Goal: Task Accomplishment & Management: Manage account settings

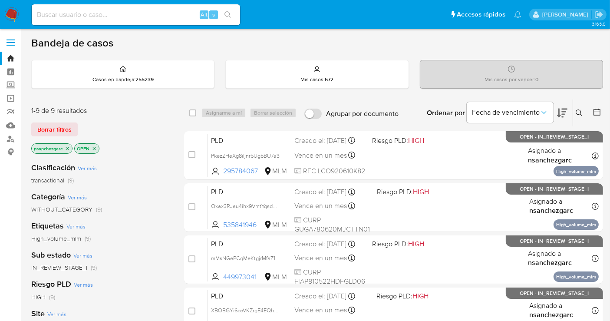
click at [364, 40] on div "Bandeja de casos" at bounding box center [317, 42] width 572 height 13
click at [582, 111] on icon at bounding box center [579, 112] width 7 height 7
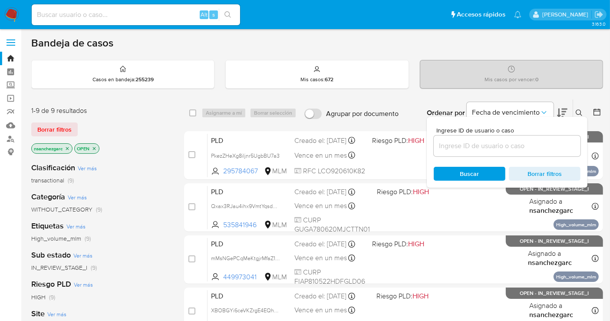
click at [473, 144] on input at bounding box center [507, 145] width 147 height 11
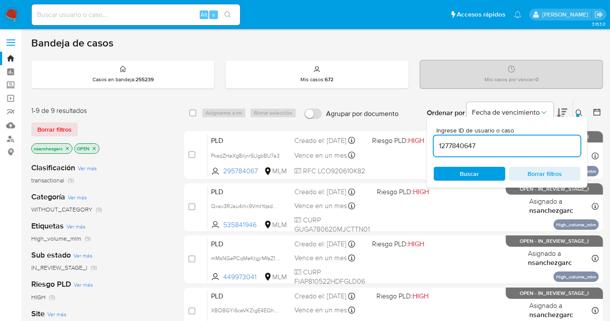
type input "1277840647"
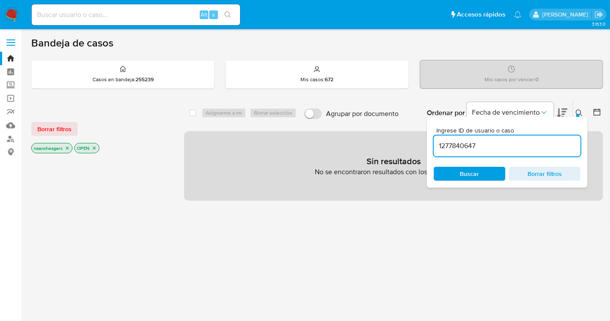
click at [67, 148] on icon "close-filter" at bounding box center [67, 147] width 5 height 5
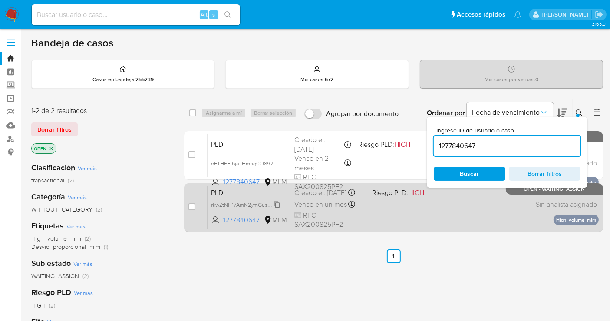
click at [275, 208] on span "rkwZtNH17AmN2ymGuswhU9Mz" at bounding box center [249, 204] width 77 height 10
drag, startPoint x: 192, startPoint y: 208, endPoint x: 196, endPoint y: 205, distance: 4.9
click at [192, 208] on input "checkbox" at bounding box center [191, 206] width 7 height 7
checkbox input "true"
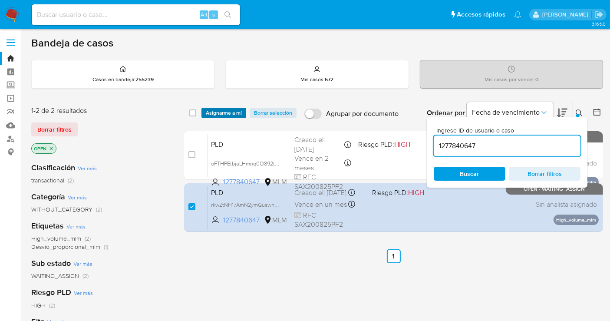
click at [233, 113] on span "Asignarme a mí" at bounding box center [224, 113] width 36 height 9
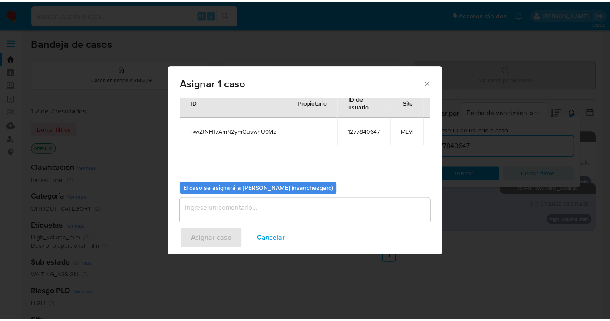
scroll to position [44, 0]
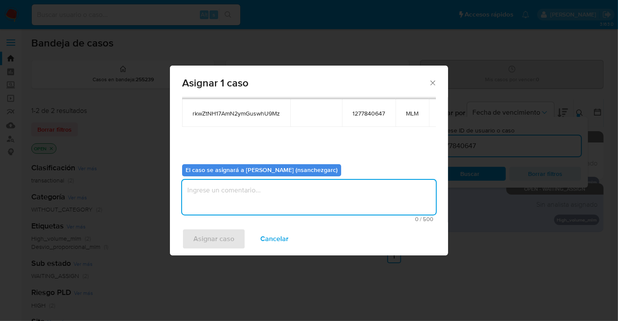
click at [211, 189] on textarea "assign-modal" at bounding box center [309, 197] width 254 height 35
type textarea "nesg"
click at [217, 241] on span "Asignar caso" at bounding box center [213, 238] width 41 height 19
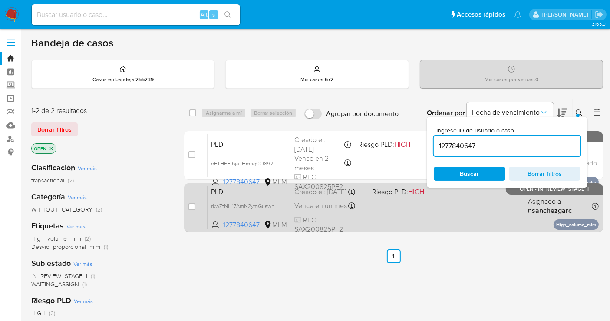
click at [323, 196] on div "Creado el: 12/09/2025 Creado el: 12/09/2025 02:15:06" at bounding box center [329, 192] width 71 height 10
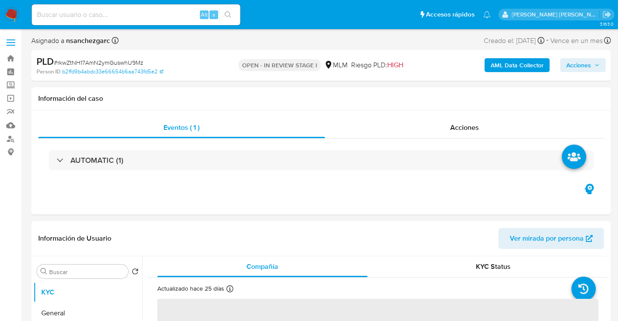
select select "10"
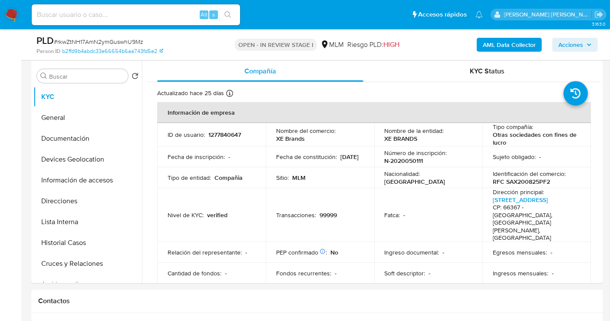
scroll to position [193, 0]
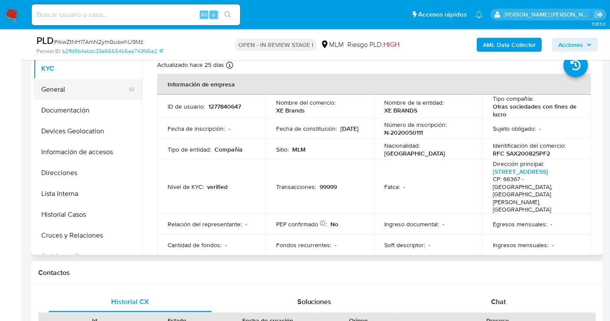
click at [59, 94] on button "General" at bounding box center [84, 89] width 102 height 21
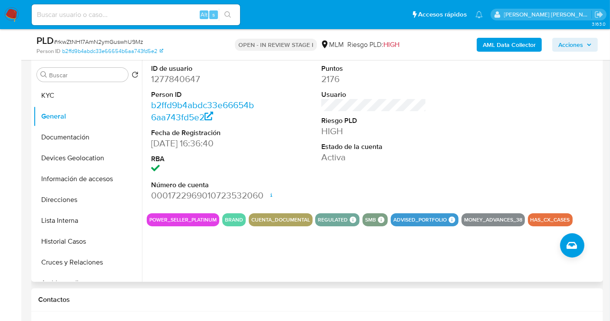
scroll to position [145, 0]
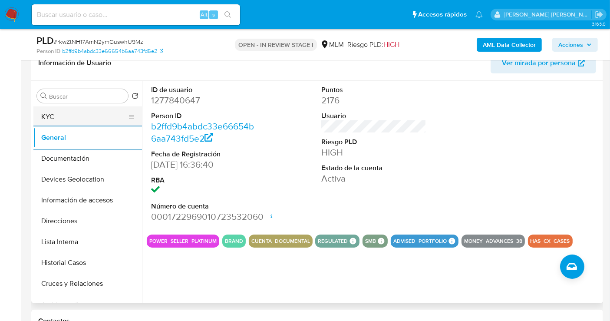
click at [80, 108] on button "KYC" at bounding box center [84, 116] width 102 height 21
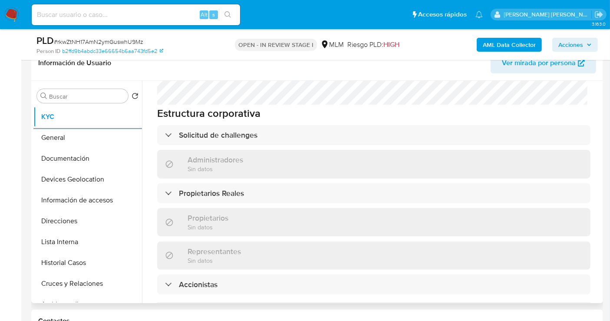
scroll to position [482, 0]
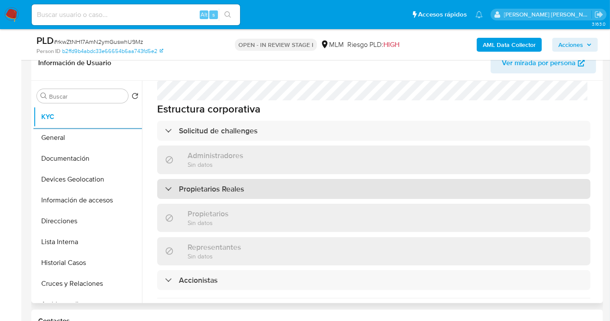
click at [219, 184] on h3 "Propietarios Reales" at bounding box center [211, 189] width 65 height 10
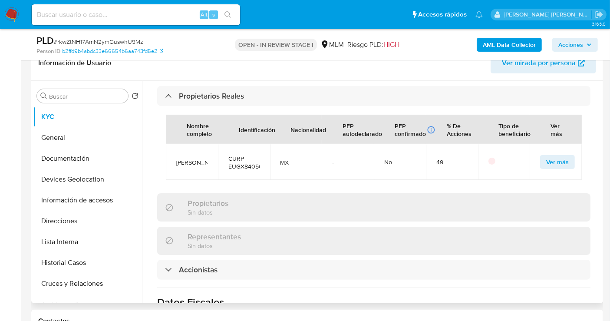
scroll to position [579, 0]
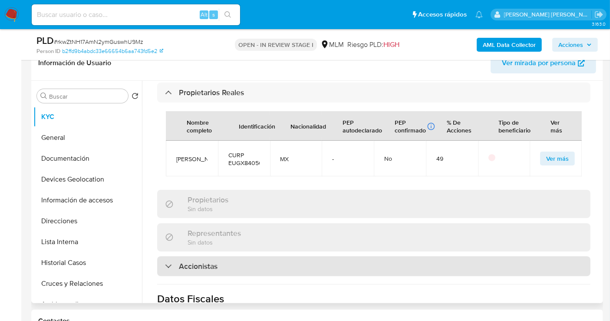
click at [213, 261] on h3 "Accionistas" at bounding box center [198, 266] width 39 height 10
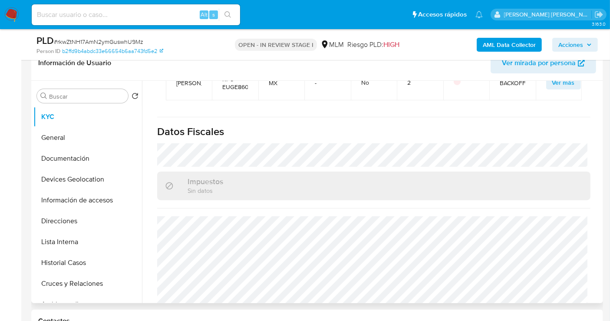
scroll to position [874, 0]
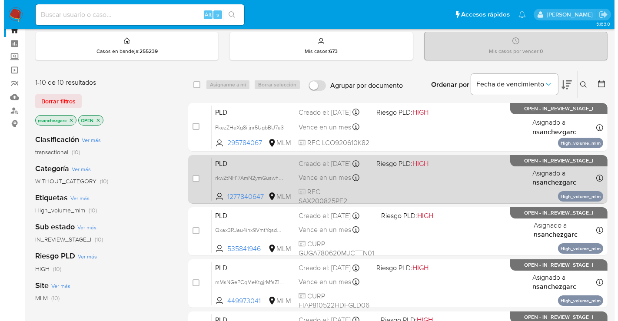
scroll to position [48, 0]
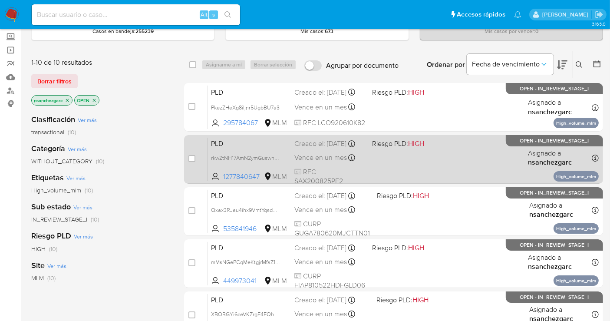
click at [305, 162] on span "Vence en un mes" at bounding box center [320, 158] width 53 height 10
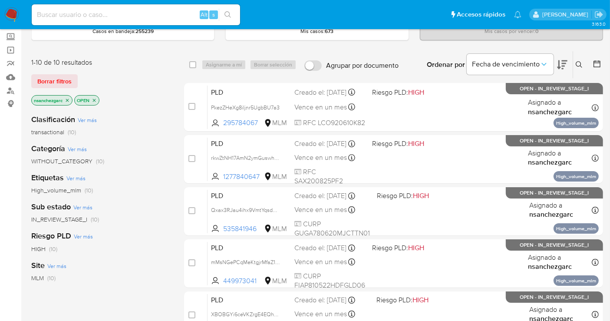
click at [580, 61] on icon at bounding box center [579, 64] width 7 height 7
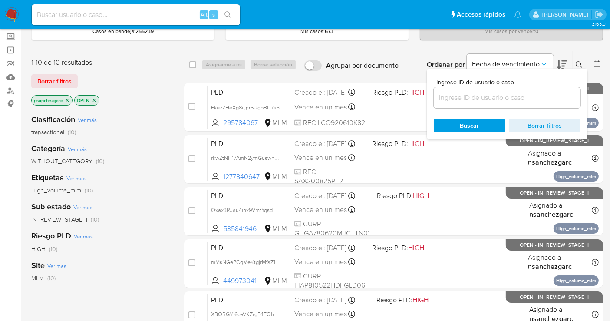
click at [505, 95] on input at bounding box center [507, 97] width 147 height 11
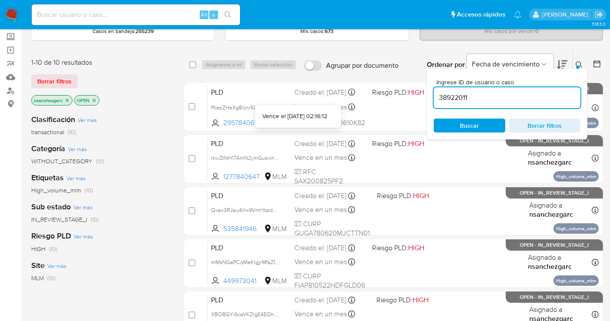
type input "38922011"
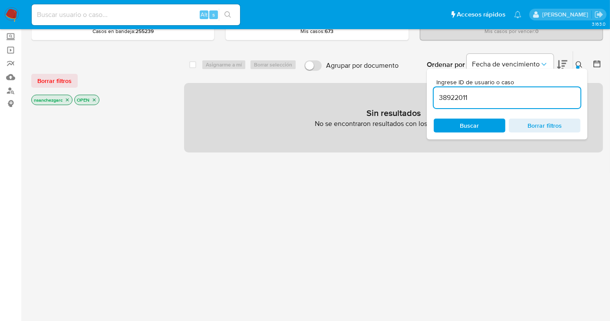
click at [68, 97] on icon "close-filter" at bounding box center [67, 99] width 5 height 5
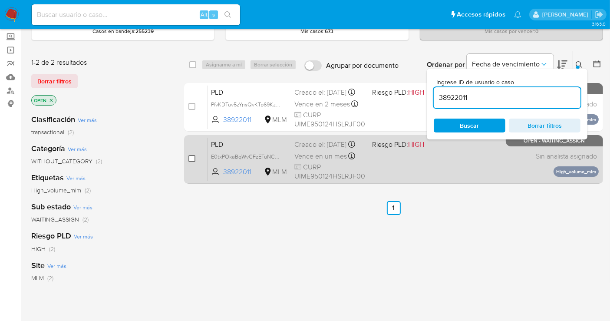
click at [192, 155] on input "checkbox" at bounding box center [191, 158] width 7 height 7
checkbox input "true"
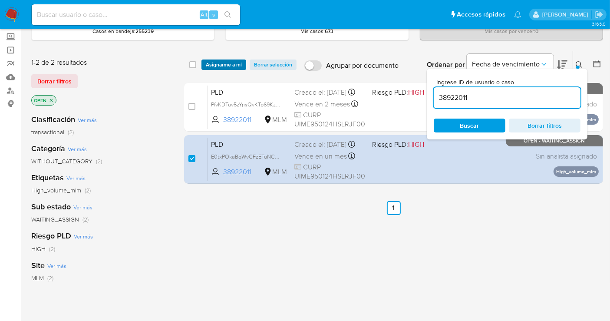
click at [218, 63] on span "Asignarme a mí" at bounding box center [224, 64] width 36 height 9
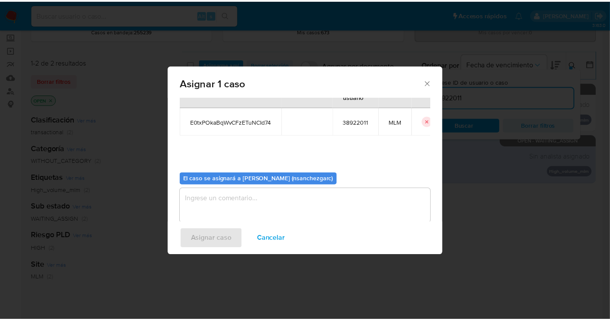
scroll to position [44, 0]
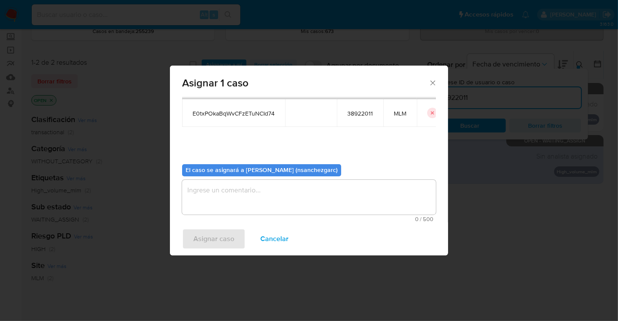
click at [198, 194] on textarea "assign-modal" at bounding box center [309, 197] width 254 height 35
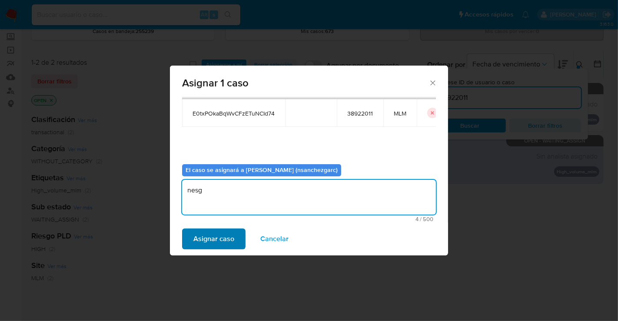
type textarea "nesg"
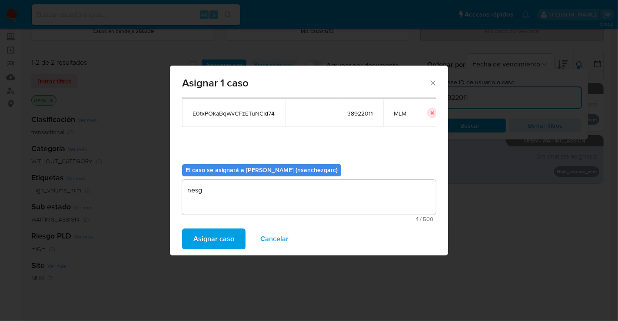
drag, startPoint x: 212, startPoint y: 236, endPoint x: 311, endPoint y: 307, distance: 121.0
click at [214, 235] on span "Asignar caso" at bounding box center [213, 238] width 41 height 19
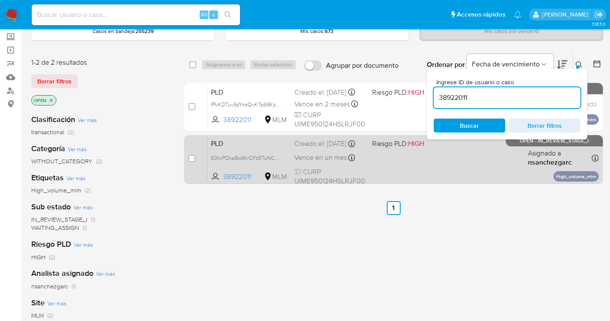
click at [315, 144] on div "Creado el: 12/09/2025 Creado el: 12/09/2025 02:04:53" at bounding box center [329, 144] width 71 height 10
click at [278, 162] on span "E0txPOkaBqWvCFzETuNCId74" at bounding box center [248, 157] width 74 height 10
click at [331, 148] on div "Creado el: 12/09/2025 Creado el: 12/09/2025 02:04:53" at bounding box center [329, 144] width 71 height 10
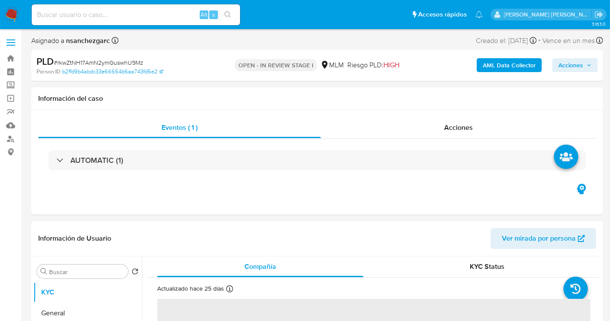
select select "10"
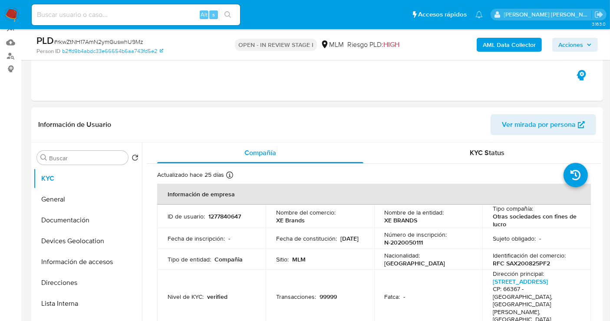
scroll to position [96, 0]
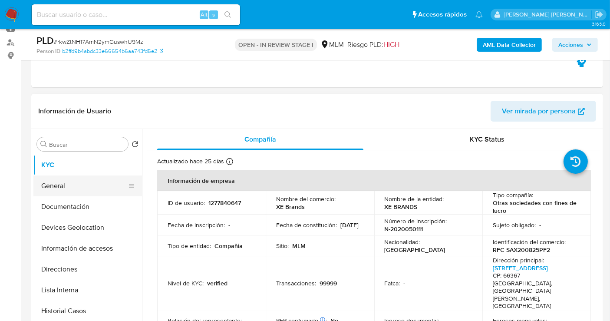
click at [50, 183] on button "General" at bounding box center [84, 185] width 102 height 21
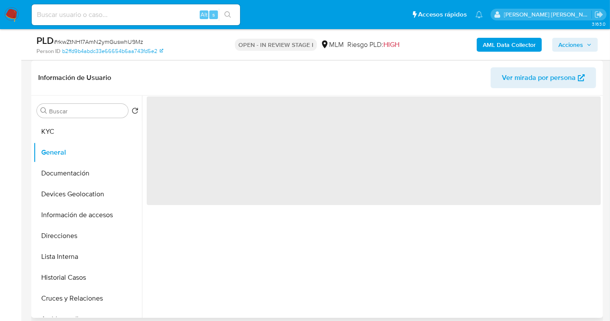
scroll to position [145, 0]
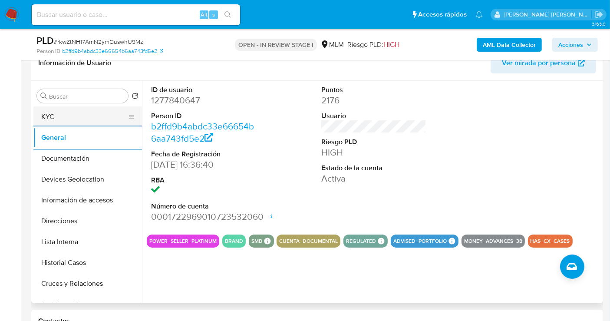
click at [71, 120] on button "KYC" at bounding box center [84, 116] width 102 height 21
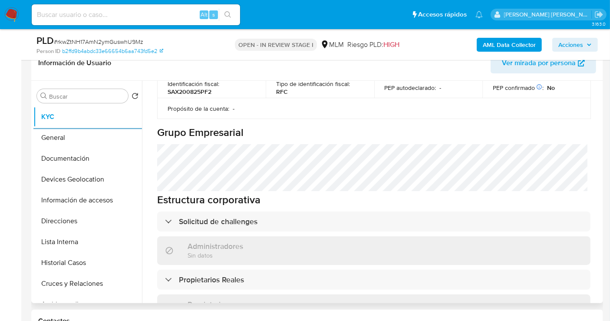
scroll to position [386, 0]
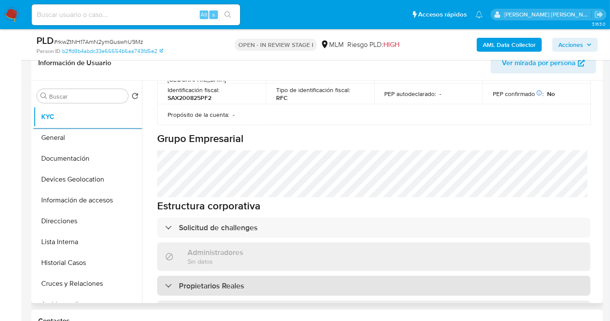
click at [245, 276] on div "Propietarios Reales" at bounding box center [373, 286] width 433 height 20
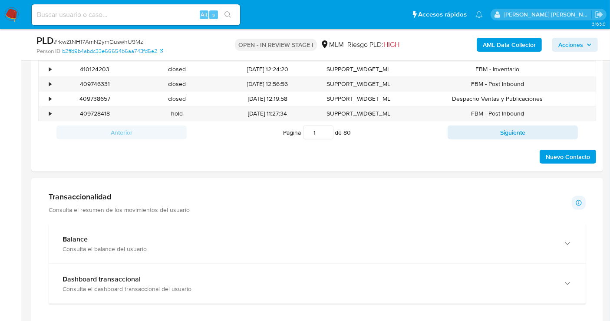
scroll to position [531, 0]
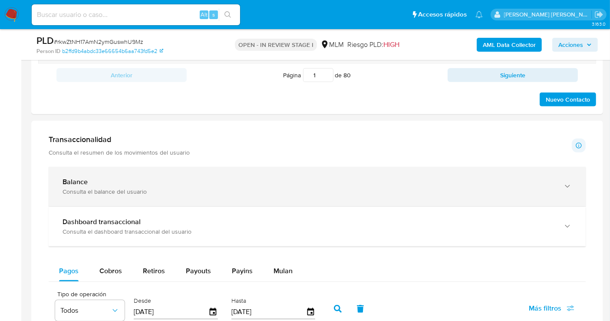
click at [123, 200] on div "Balance Consulta el balance del usuario" at bounding box center [317, 187] width 537 height 40
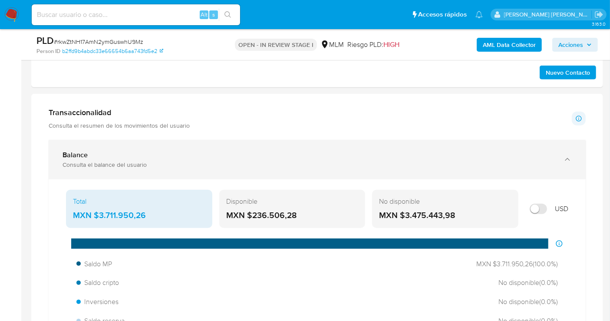
scroll to position [579, 0]
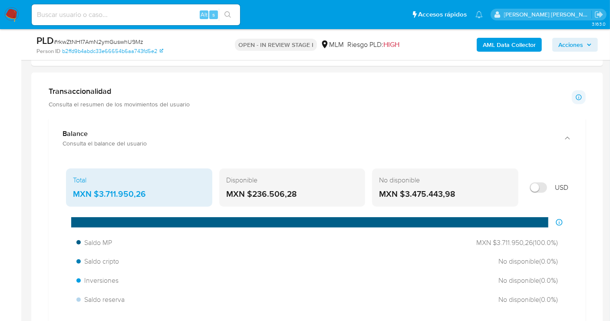
click at [109, 192] on div "MXN $3.711.950,26" at bounding box center [139, 193] width 132 height 11
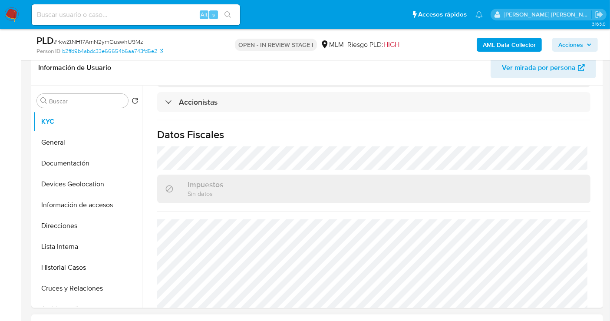
scroll to position [96, 0]
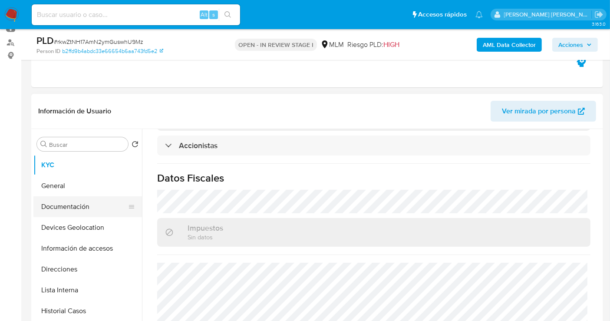
click at [73, 204] on button "Documentación" at bounding box center [84, 206] width 102 height 21
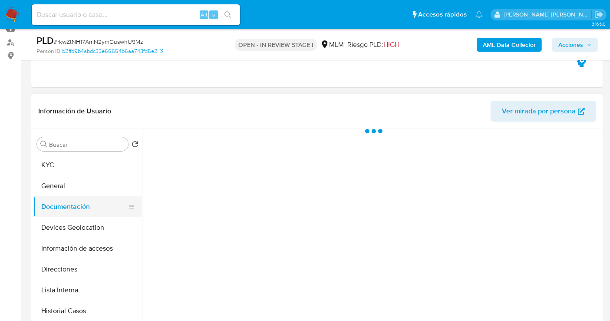
scroll to position [0, 0]
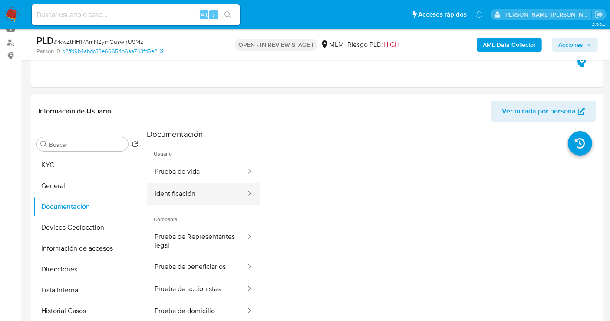
click at [188, 193] on button "Identificación" at bounding box center [197, 194] width 100 height 22
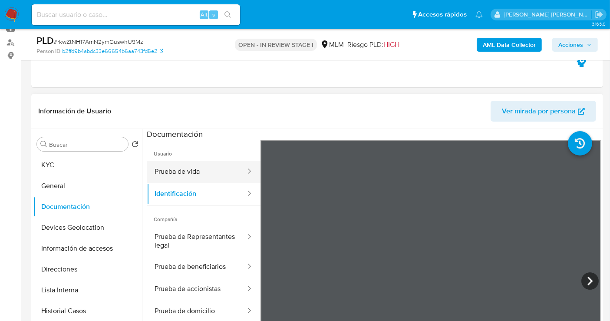
click at [179, 174] on button "Prueba de vida" at bounding box center [197, 172] width 100 height 22
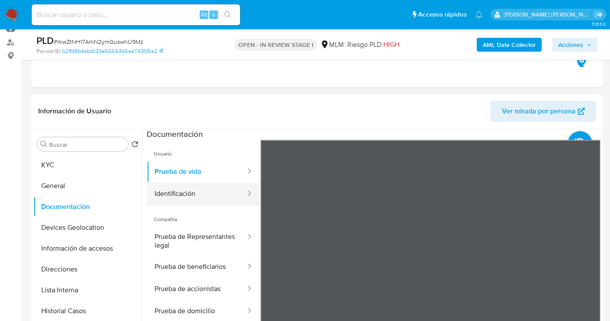
click at [186, 192] on button "Identificación" at bounding box center [197, 194] width 100 height 22
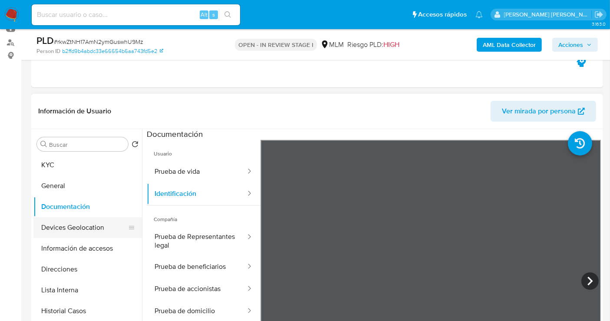
click at [69, 225] on button "Devices Geolocation" at bounding box center [84, 227] width 102 height 21
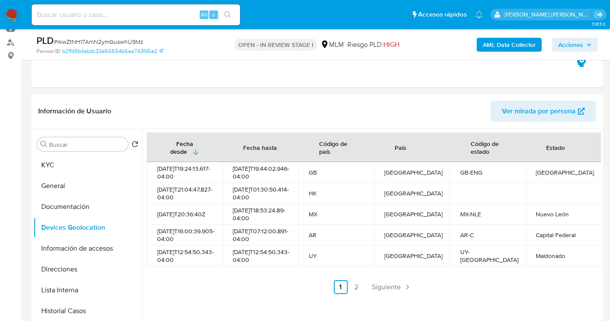
scroll to position [145, 0]
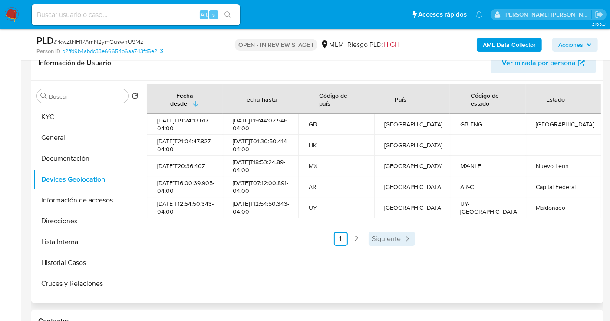
click at [399, 242] on span "Siguiente" at bounding box center [386, 238] width 29 height 7
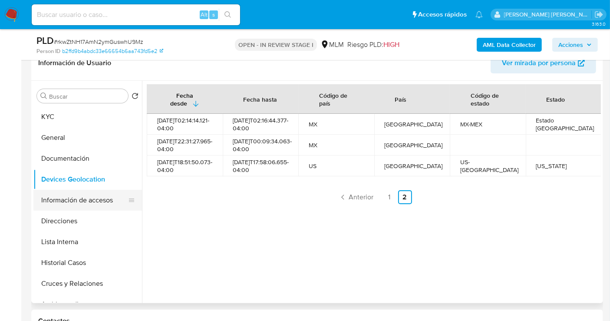
click at [65, 200] on button "Información de accesos" at bounding box center [84, 200] width 102 height 21
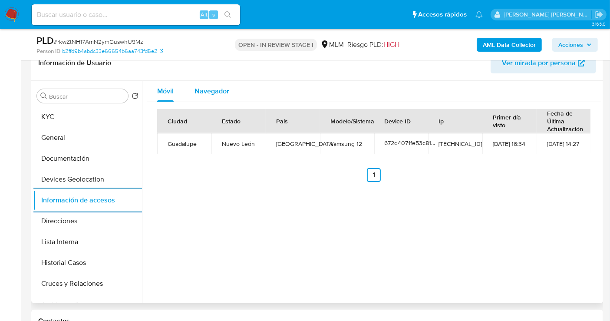
click at [205, 86] on span "Navegador" at bounding box center [212, 91] width 35 height 10
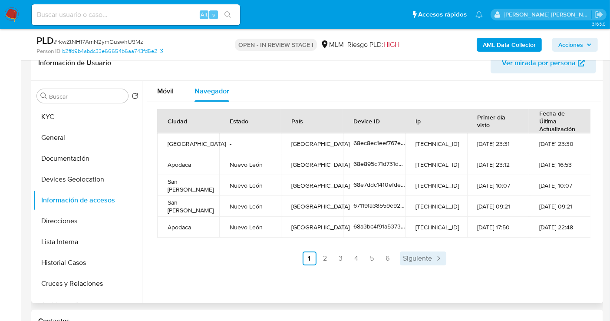
click at [427, 256] on span "Siguiente" at bounding box center [417, 258] width 29 height 7
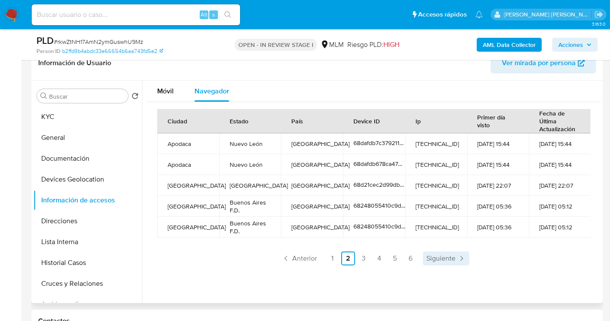
click at [427, 256] on span "Siguiente" at bounding box center [440, 258] width 29 height 7
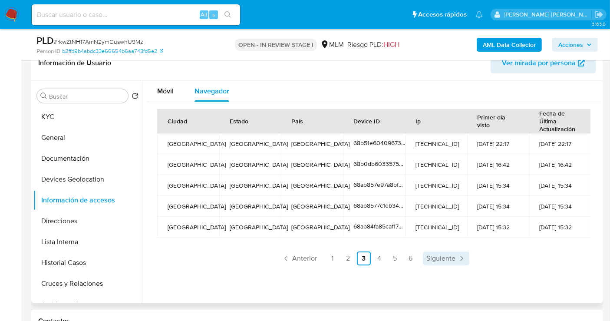
click at [448, 258] on span "Siguiente" at bounding box center [440, 258] width 29 height 7
click at [446, 260] on span "Siguiente" at bounding box center [440, 258] width 29 height 7
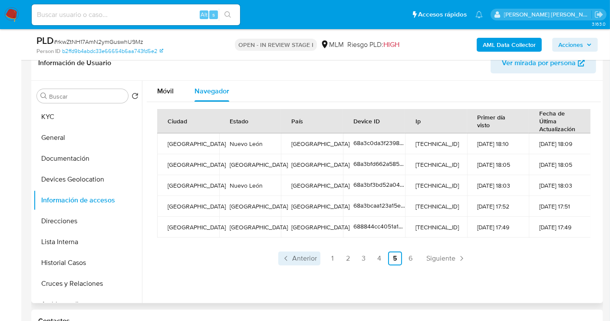
click at [295, 259] on span "Anterior" at bounding box center [304, 258] width 25 height 7
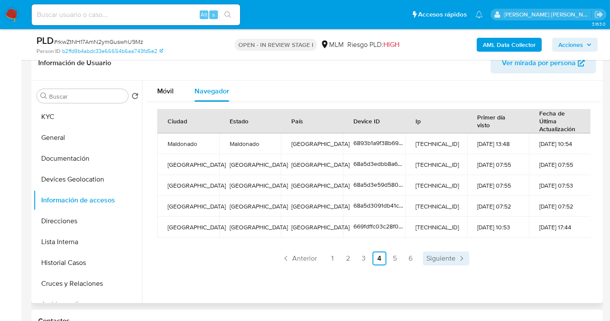
click at [447, 260] on span "Siguiente" at bounding box center [440, 258] width 29 height 7
click at [448, 260] on span "Siguiente" at bounding box center [440, 258] width 29 height 7
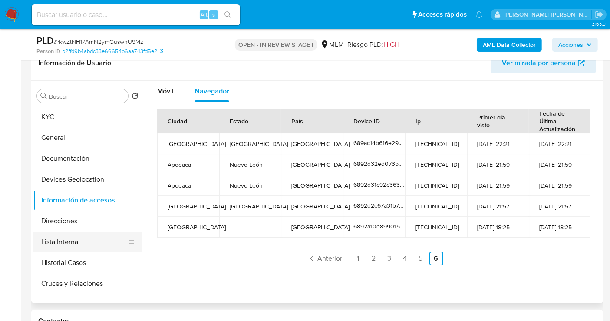
click at [71, 244] on button "Lista Interna" at bounding box center [84, 241] width 102 height 21
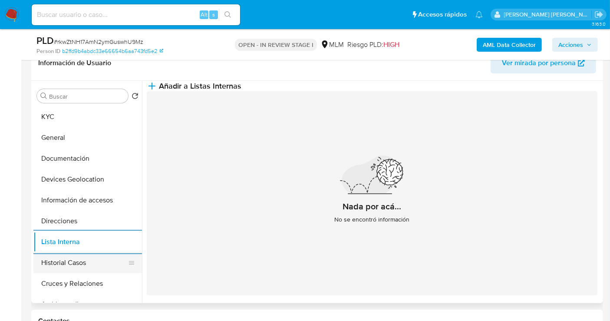
click at [69, 266] on button "Historial Casos" at bounding box center [84, 262] width 102 height 21
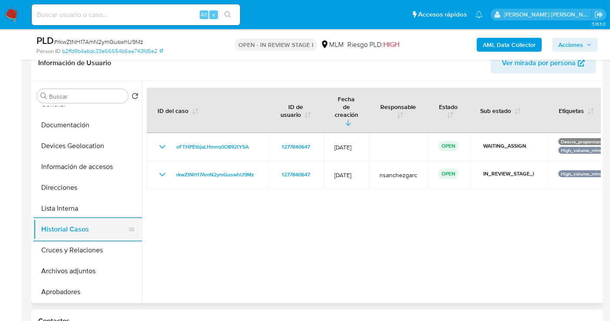
scroll to position [48, 0]
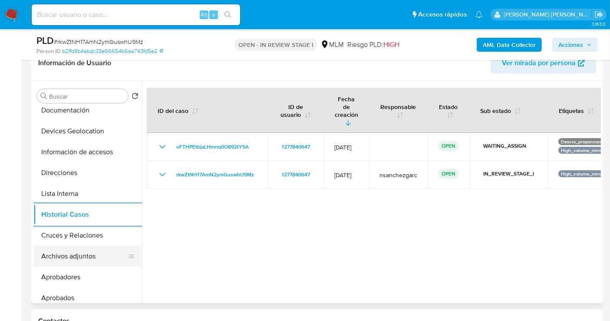
click at [70, 258] on button "Archivos adjuntos" at bounding box center [84, 256] width 102 height 21
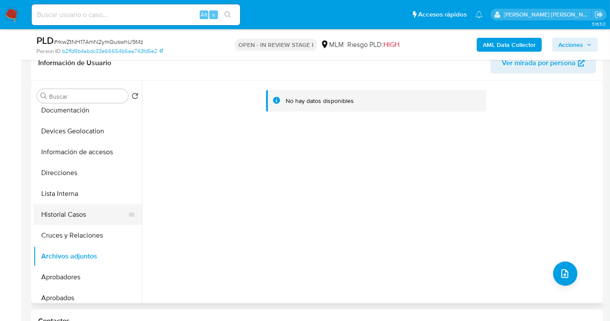
click at [64, 215] on button "Historial Casos" at bounding box center [84, 214] width 102 height 21
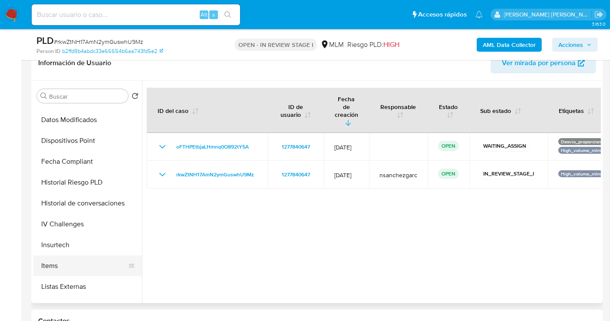
scroll to position [337, 0]
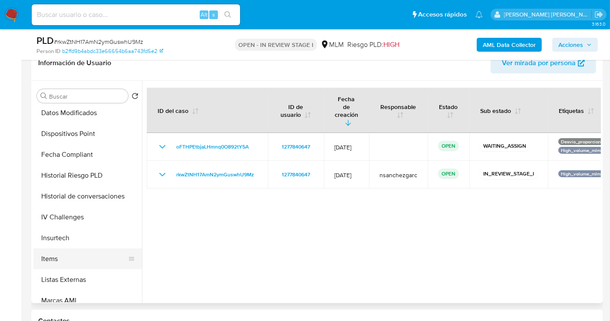
click at [74, 256] on button "Items" at bounding box center [84, 258] width 102 height 21
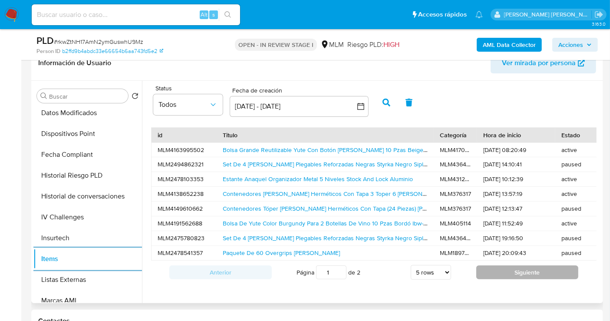
click at [525, 279] on button "Siguiente" at bounding box center [527, 272] width 102 height 14
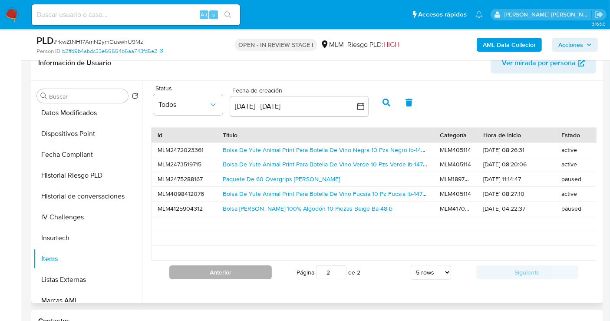
click at [241, 279] on button "Anterior" at bounding box center [220, 272] width 102 height 14
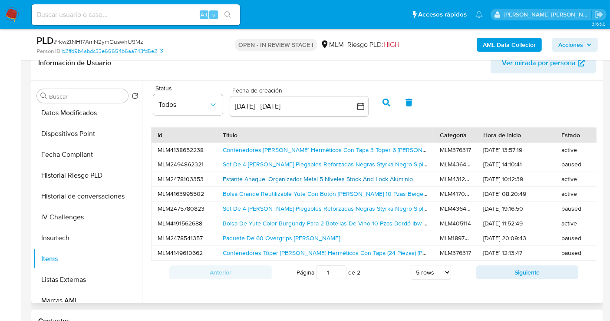
click at [263, 175] on link "Estante Anaquel Organizador Metal 5 Niveles Stock And Lock Aluminio" at bounding box center [318, 179] width 190 height 9
click at [542, 66] on span "Ver mirada por persona" at bounding box center [539, 63] width 74 height 21
click at [281, 224] on link "Bolsa De Yute Color Burgundy Para 2 Botellas De Vino 10 Pzas Bordó Ibw-243-10" at bounding box center [332, 223] width 219 height 9
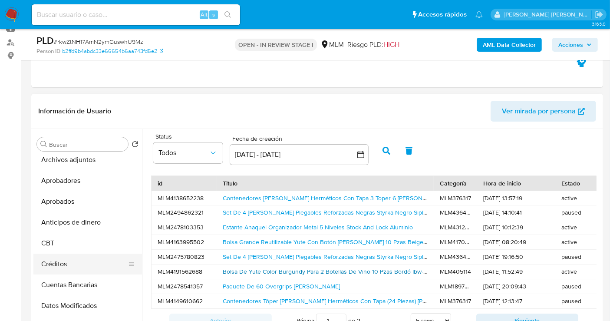
scroll to position [289, 0]
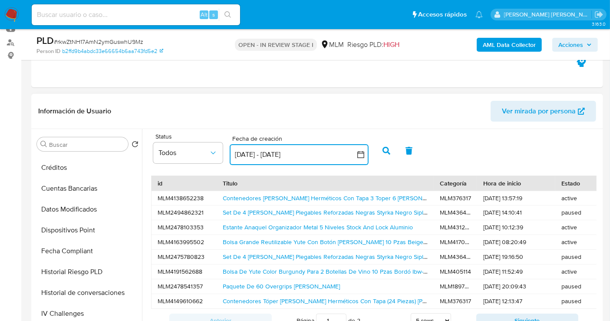
click at [307, 154] on button "13 sep 2025 - 13 oct 2025" at bounding box center [299, 154] width 139 height 21
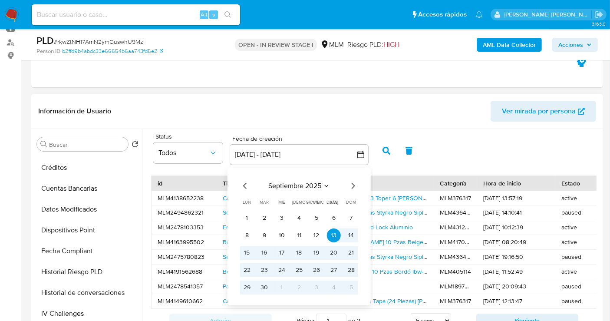
click at [242, 185] on icon "Mes anterior" at bounding box center [245, 186] width 10 height 10
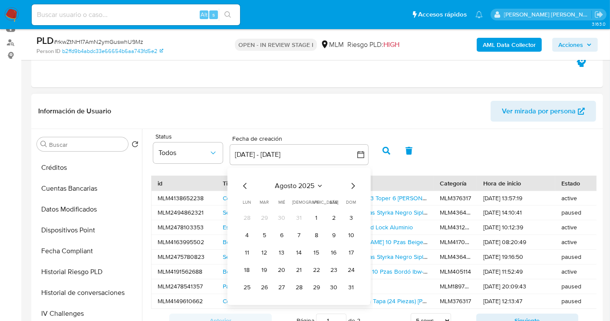
click at [242, 185] on icon "Mes anterior" at bounding box center [245, 186] width 10 height 10
click at [264, 216] on button "1" at bounding box center [265, 218] width 14 height 14
click at [353, 182] on icon "Mes siguiente" at bounding box center [353, 186] width 10 height 10
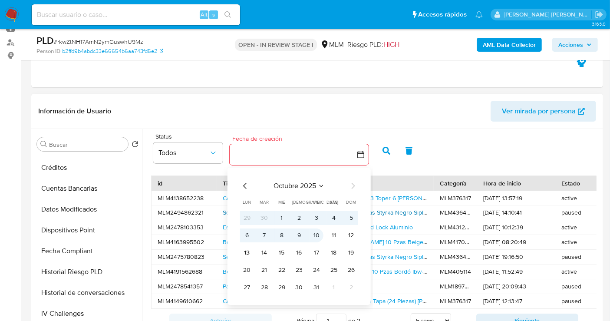
drag, startPoint x: 319, startPoint y: 234, endPoint x: 341, endPoint y: 215, distance: 29.0
click at [319, 234] on button "10" at bounding box center [317, 235] width 14 height 14
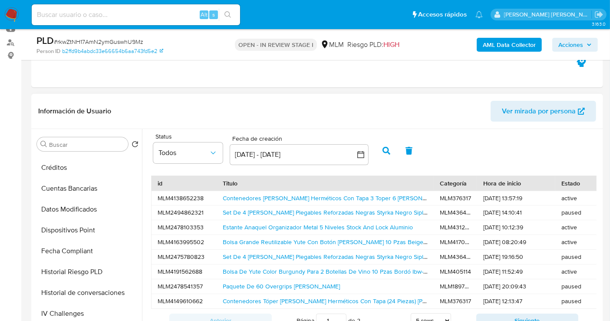
click at [383, 154] on icon "button" at bounding box center [387, 151] width 8 height 8
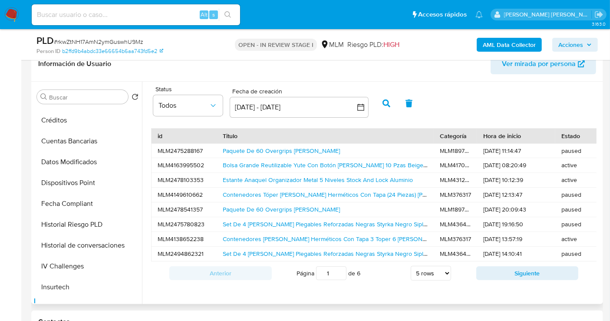
scroll to position [145, 0]
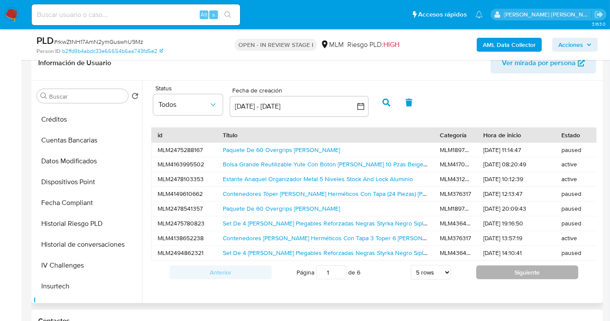
click at [500, 273] on button "Siguiente" at bounding box center [527, 272] width 102 height 14
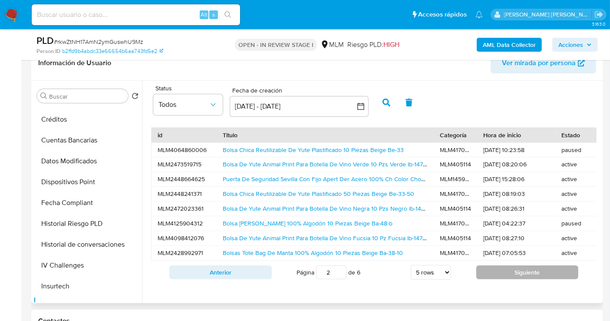
click at [533, 278] on button "Siguiente" at bounding box center [527, 272] width 102 height 14
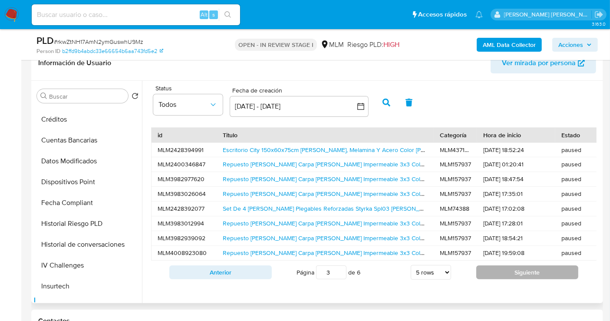
click at [502, 273] on button "Siguiente" at bounding box center [527, 272] width 102 height 14
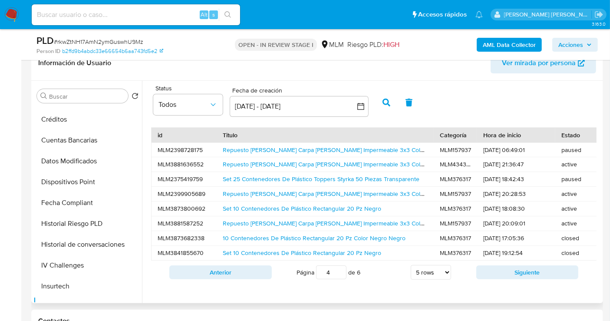
click at [505, 270] on div "Anterior Página 4 de 6 5 rows 10 rows 20 rows 25 rows 50 rows 100 rows Siguiente" at bounding box center [374, 272] width 446 height 23
click at [500, 275] on button "Siguiente" at bounding box center [527, 272] width 102 height 14
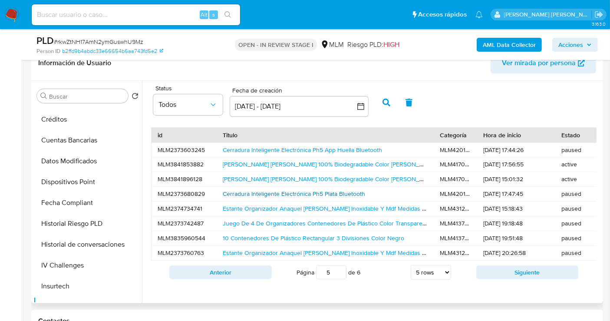
click at [293, 190] on link "Cerradura Inteligente Electrónica Ph5 Plata Bluetooth" at bounding box center [294, 193] width 142 height 9
click at [500, 270] on div "Anterior Página 5 de 6 5 rows 10 rows 20 rows 25 rows 50 rows 100 rows Siguiente" at bounding box center [374, 272] width 446 height 23
click at [502, 276] on button "Siguiente" at bounding box center [527, 272] width 102 height 14
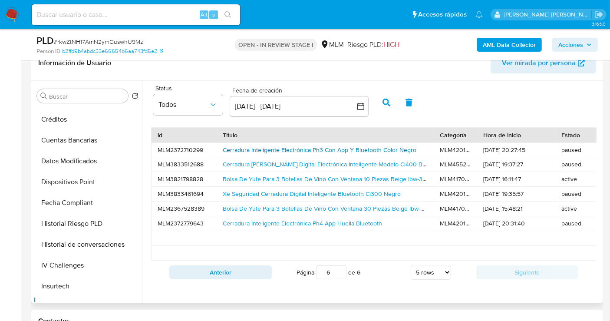
click at [304, 150] on link "Cerradura Inteligente Electrónica Ph3 Con App Y Bluetooth Color Negro" at bounding box center [320, 149] width 194 height 9
click at [275, 162] on link "Cerradura Chapa Digital Electrónica Inteligente Modelo Ci400 Bluetooth Color Ne…" at bounding box center [477, 164] width 509 height 9
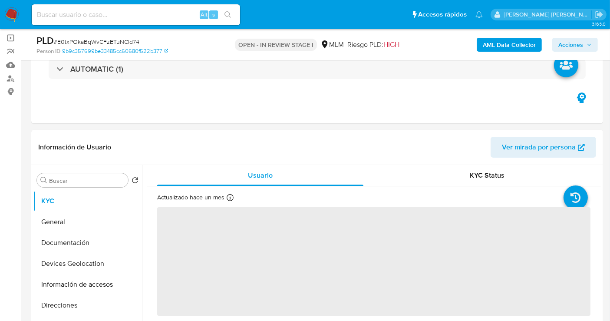
select select "10"
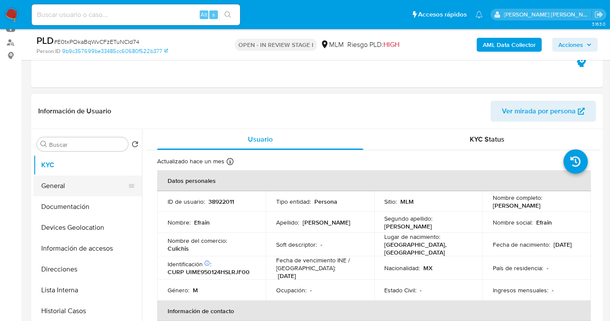
click at [62, 188] on button "General" at bounding box center [84, 185] width 102 height 21
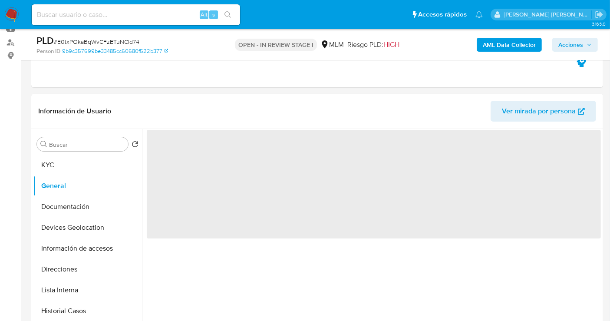
scroll to position [145, 0]
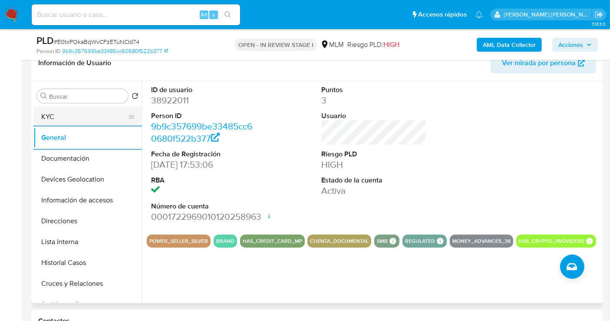
click at [79, 116] on button "KYC" at bounding box center [84, 116] width 102 height 21
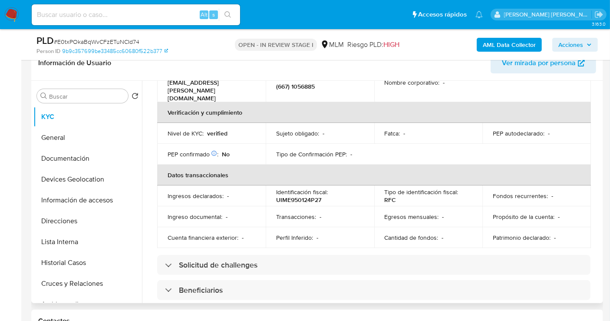
scroll to position [219, 0]
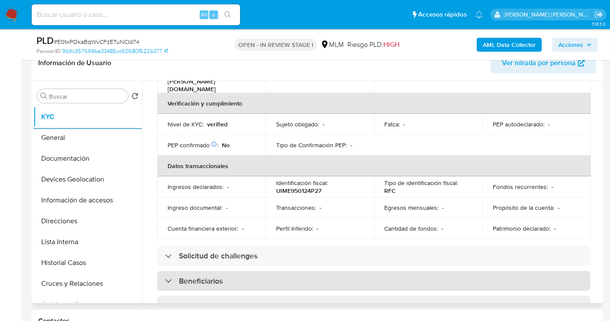
click at [203, 276] on h3 "Beneficiarios" at bounding box center [201, 281] width 44 height 10
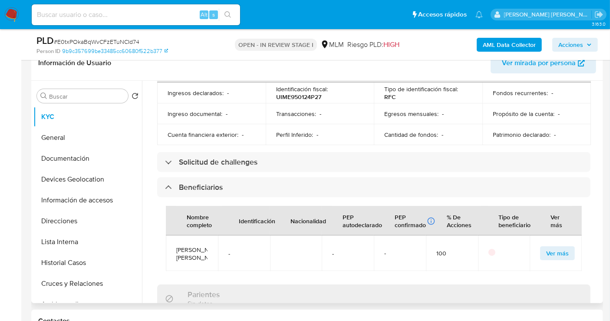
scroll to position [316, 0]
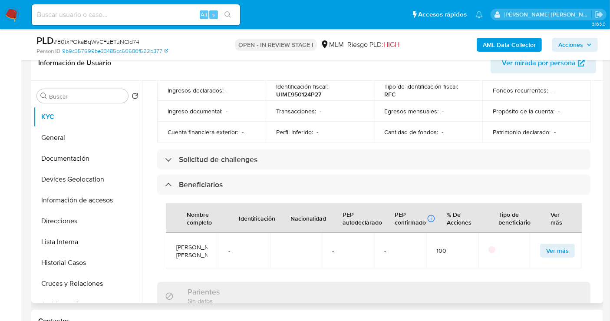
click at [190, 243] on span "[PERSON_NAME]" at bounding box center [191, 251] width 31 height 16
copy span "[PERSON_NAME]"
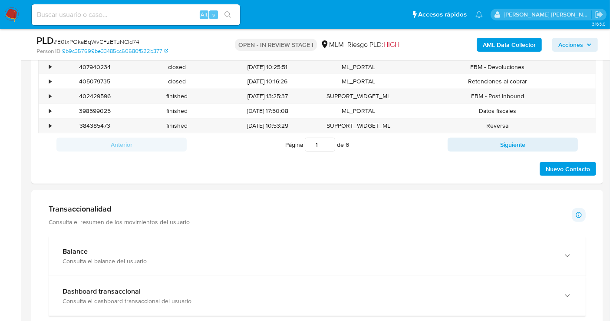
scroll to position [531, 0]
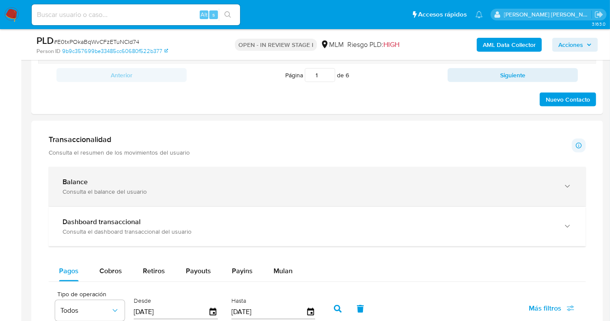
click at [176, 195] on div "Balance Consulta el balance del usuario" at bounding box center [317, 187] width 537 height 40
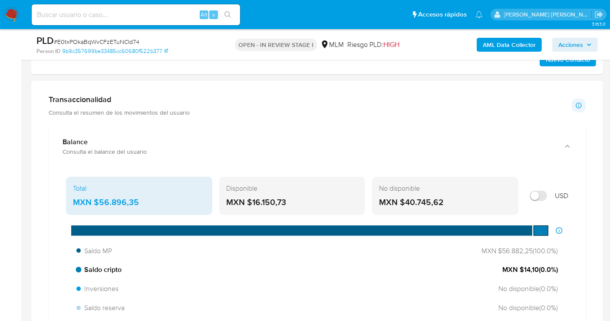
scroll to position [627, 0]
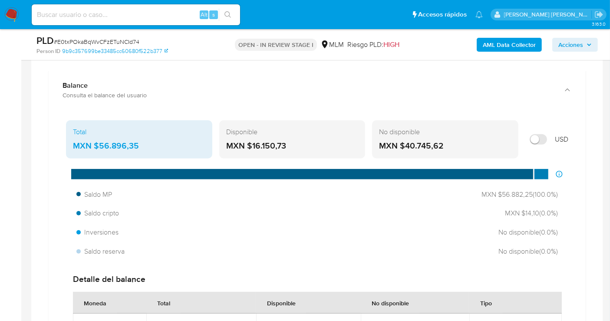
click at [114, 142] on div "MXN $56.896,35" at bounding box center [139, 145] width 132 height 11
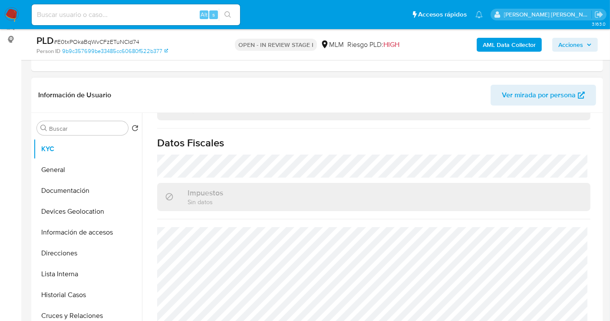
scroll to position [145, 0]
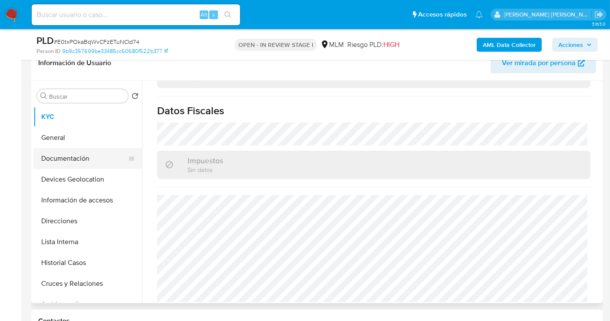
click at [72, 159] on button "Documentación" at bounding box center [84, 158] width 102 height 21
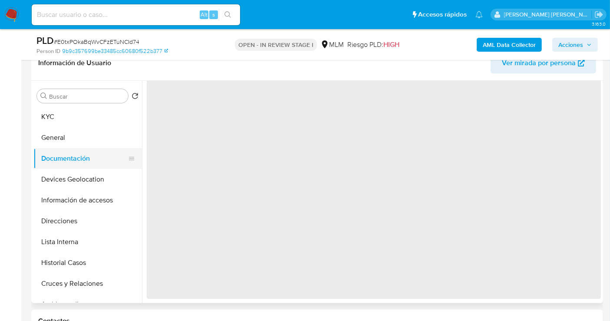
scroll to position [0, 0]
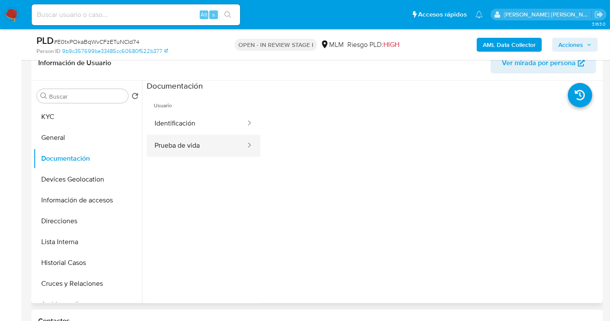
click at [196, 144] on button "Prueba de vida" at bounding box center [197, 146] width 100 height 22
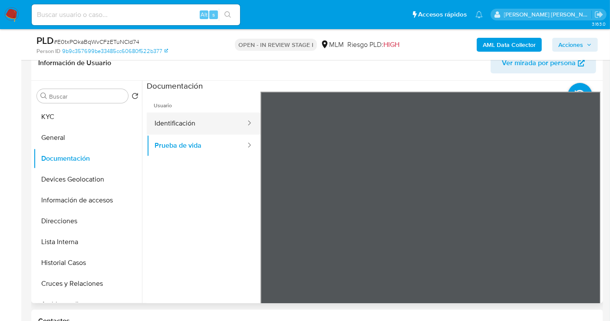
click at [168, 126] on button "Identificación" at bounding box center [197, 123] width 100 height 22
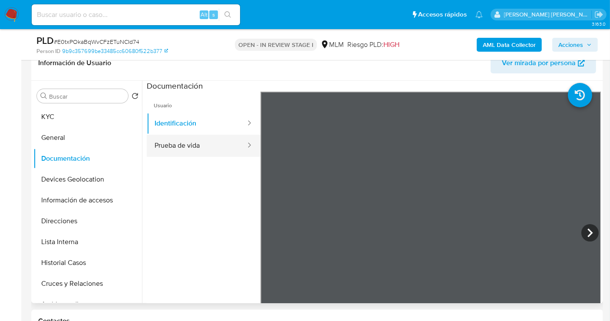
click at [181, 141] on button "Prueba de vida" at bounding box center [197, 146] width 100 height 22
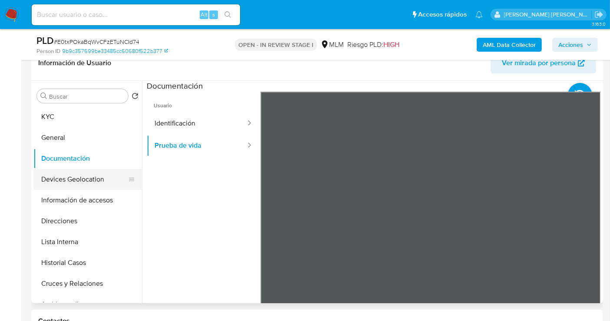
click at [58, 182] on button "Devices Geolocation" at bounding box center [84, 179] width 102 height 21
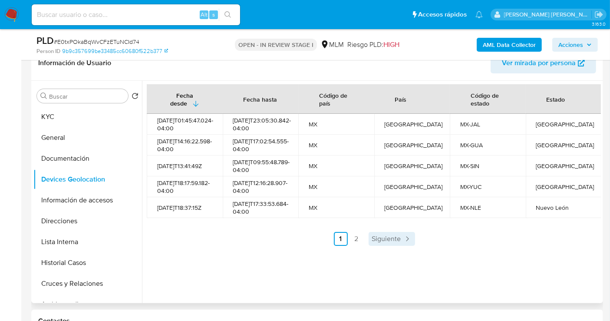
click at [394, 242] on span "Siguiente" at bounding box center [386, 238] width 29 height 7
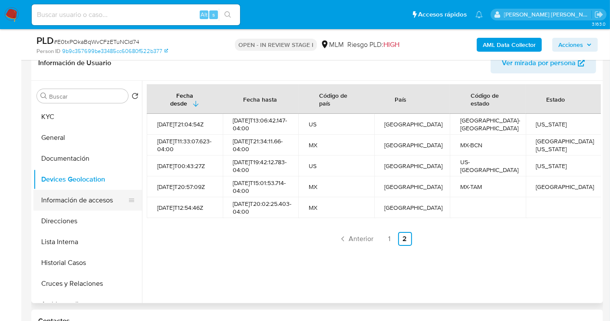
click at [74, 199] on button "Información de accesos" at bounding box center [84, 200] width 102 height 21
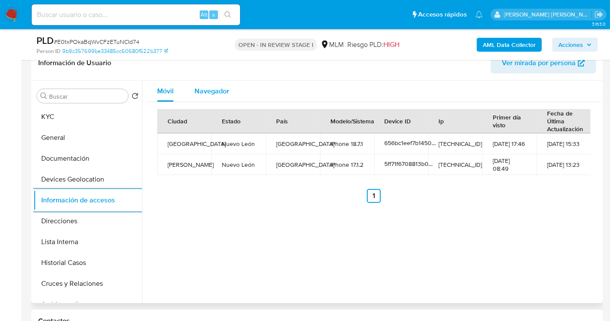
click at [210, 93] on span "Navegador" at bounding box center [212, 91] width 35 height 10
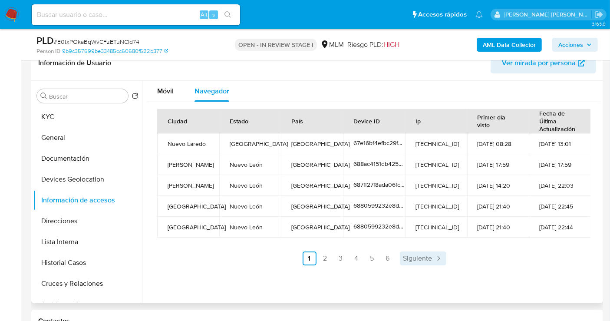
click at [426, 256] on span "Siguiente" at bounding box center [417, 258] width 29 height 7
click at [433, 256] on span "Siguiente" at bounding box center [440, 258] width 29 height 7
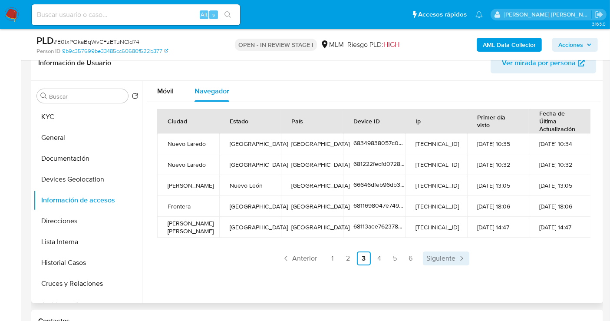
click at [442, 259] on span "Siguiente" at bounding box center [440, 258] width 29 height 7
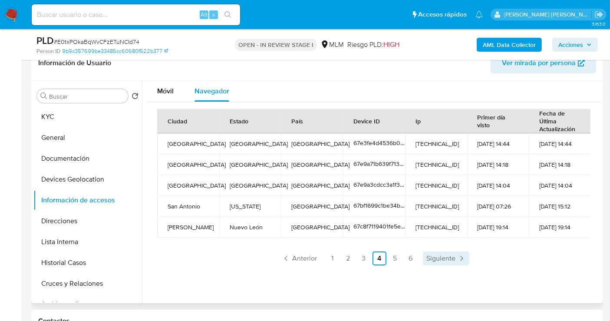
click at [430, 252] on link "Siguiente" at bounding box center [446, 258] width 46 height 14
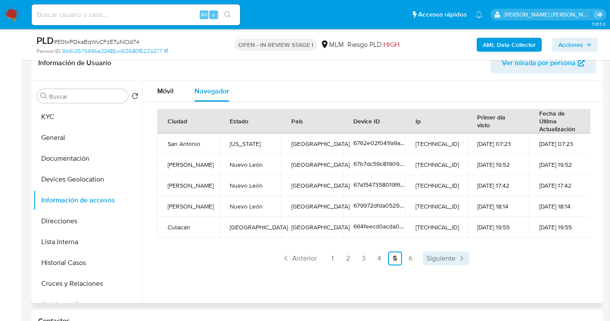
click at [448, 255] on span "Siguiente" at bounding box center [440, 258] width 29 height 7
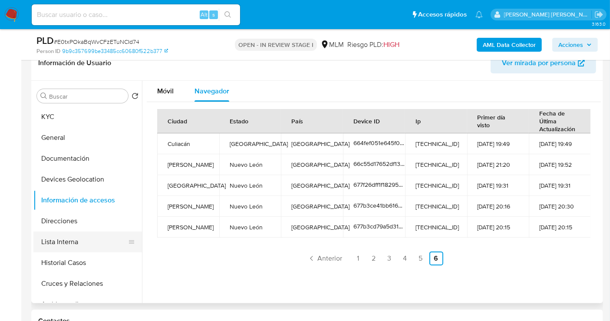
click at [58, 241] on button "Lista Interna" at bounding box center [84, 241] width 102 height 21
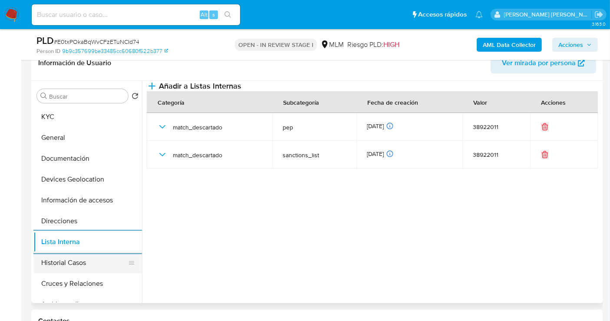
click at [61, 260] on button "Historial Casos" at bounding box center [84, 262] width 102 height 21
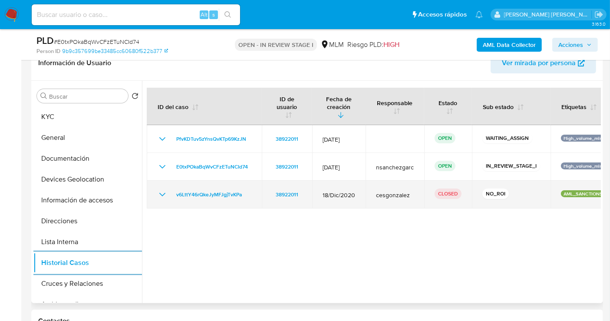
click at [162, 196] on icon "Mostrar/Ocultar" at bounding box center [162, 194] width 10 height 10
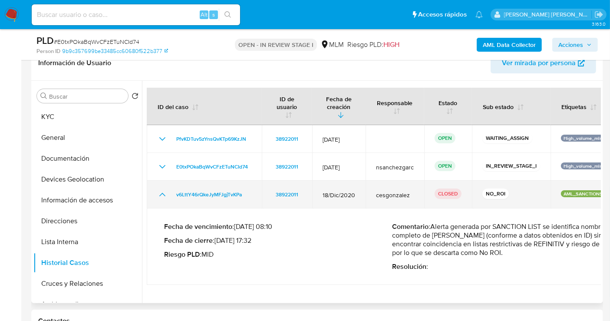
click at [162, 196] on icon "Mostrar/Ocultar" at bounding box center [162, 194] width 10 height 10
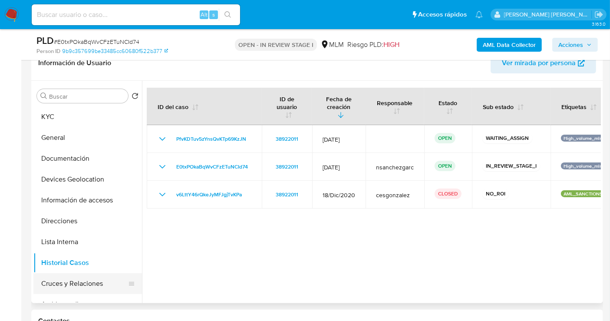
click at [55, 282] on button "Cruces y Relaciones" at bounding box center [84, 283] width 102 height 21
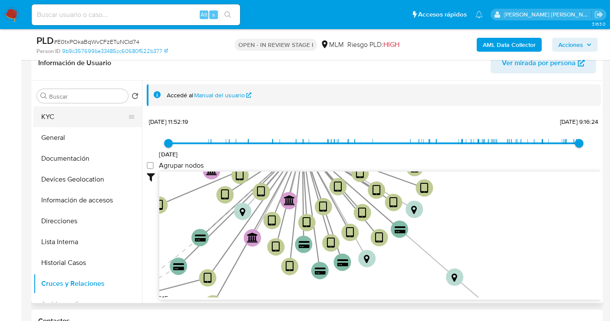
click at [64, 116] on button "KYC" at bounding box center [84, 116] width 102 height 21
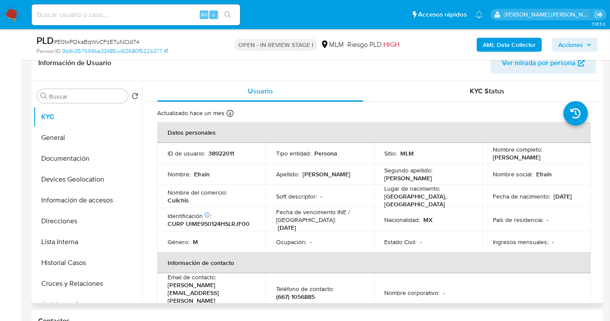
click at [177, 201] on p "Culichis" at bounding box center [178, 200] width 21 height 8
copy p "Culichis"
drag, startPoint x: 329, startPoint y: 288, endPoint x: 275, endPoint y: 284, distance: 53.6
click at [276, 285] on div "Teléfono de contacto : (667) 1056885" at bounding box center [320, 293] width 88 height 16
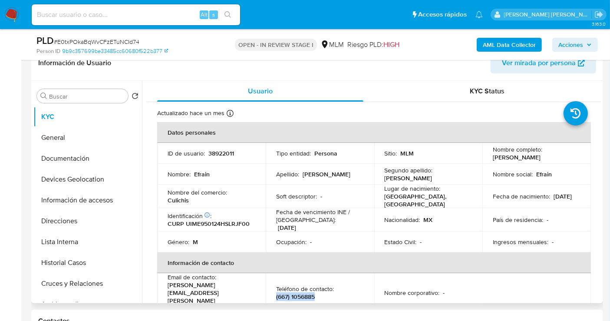
copy p "(667) 1056885"
drag, startPoint x: 235, startPoint y: 287, endPoint x: 165, endPoint y: 287, distance: 69.5
click at [165, 287] on td "Email de contacto : efrain.urias@hotmail.com" at bounding box center [211, 292] width 109 height 39
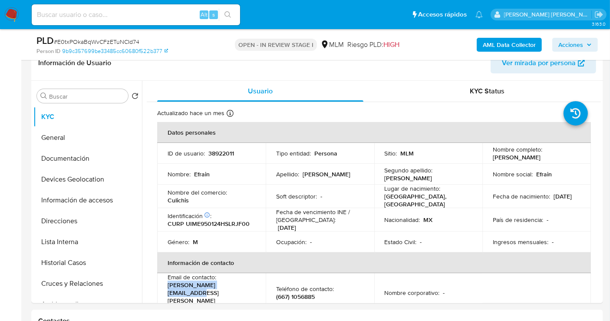
copy p "[PERSON_NAME][EMAIL_ADDRESS][PERSON_NAME][DOMAIN_NAME]"
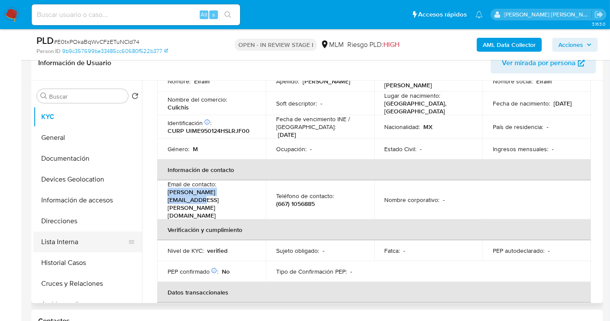
scroll to position [96, 0]
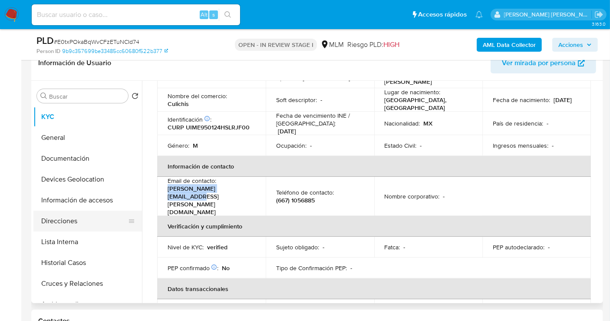
click at [61, 225] on button "Direcciones" at bounding box center [84, 221] width 102 height 21
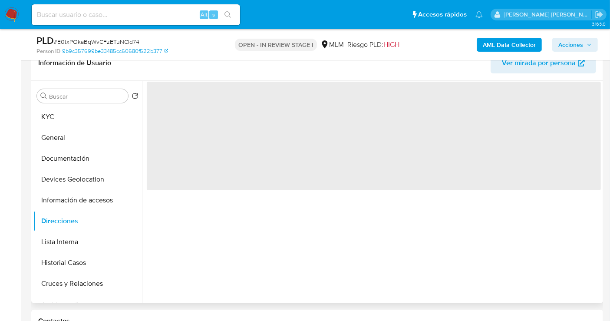
scroll to position [0, 0]
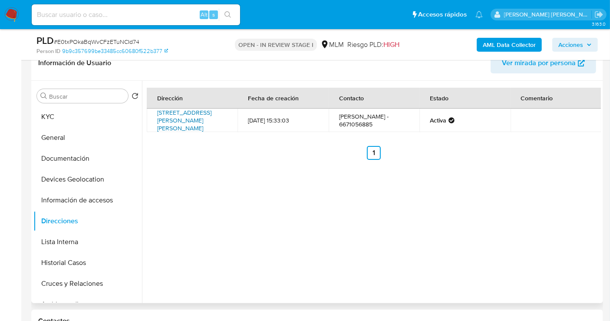
click at [169, 109] on link "Inglaterra 1024, García, Nuevo León, 66036, Mexico 1024" at bounding box center [184, 120] width 54 height 24
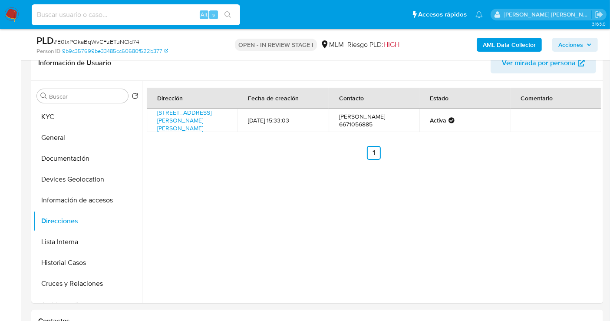
click at [52, 14] on input at bounding box center [136, 14] width 208 height 11
paste input "2614560793"
type input "2614560793"
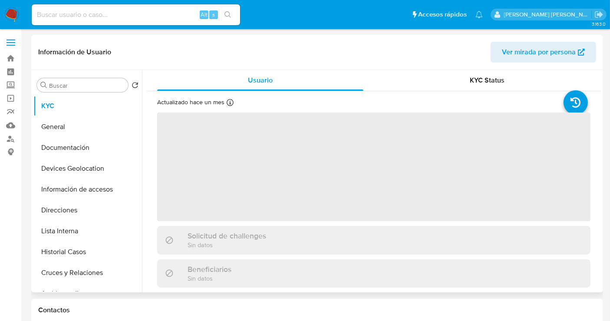
select select "10"
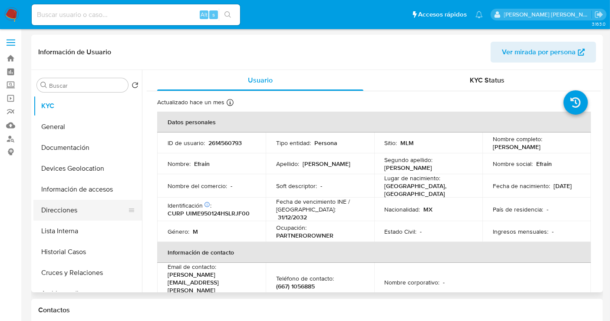
click at [59, 210] on button "Direcciones" at bounding box center [84, 210] width 102 height 21
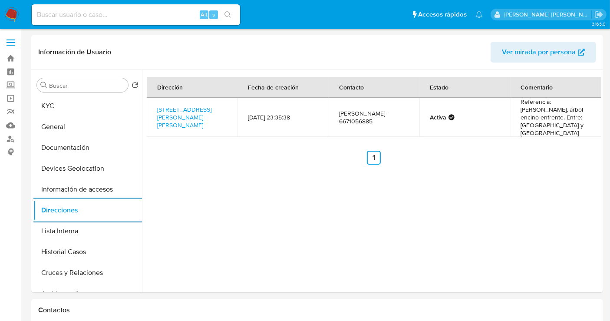
click at [72, 15] on input at bounding box center [136, 14] width 208 height 11
paste input "1821634495"
type input "1821634495"
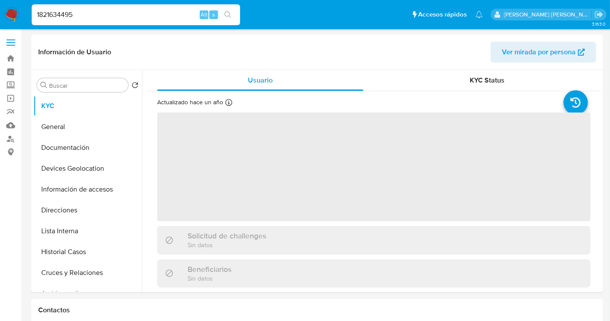
select select "10"
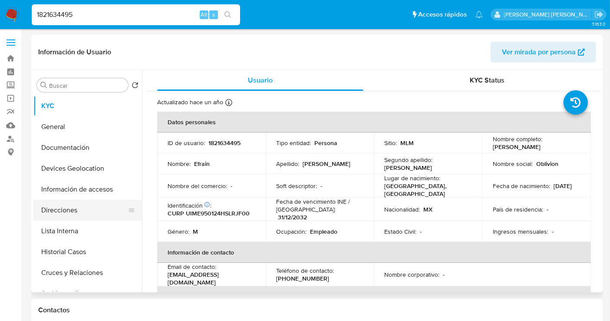
click at [69, 213] on button "Direcciones" at bounding box center [84, 210] width 102 height 21
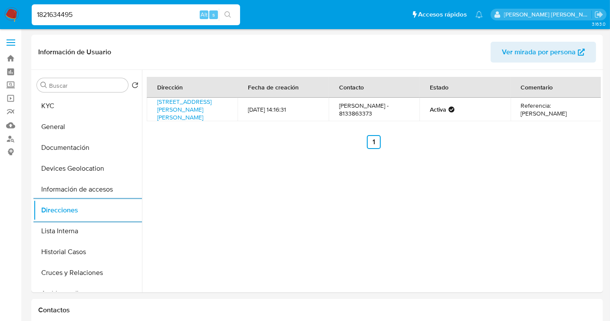
click at [53, 12] on input "1821634495" at bounding box center [136, 14] width 208 height 11
paste input "33483761"
type input "334837615"
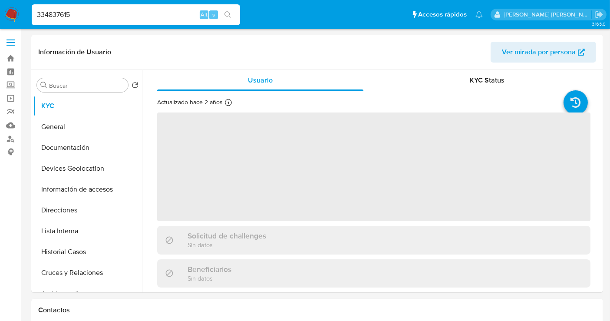
select select "10"
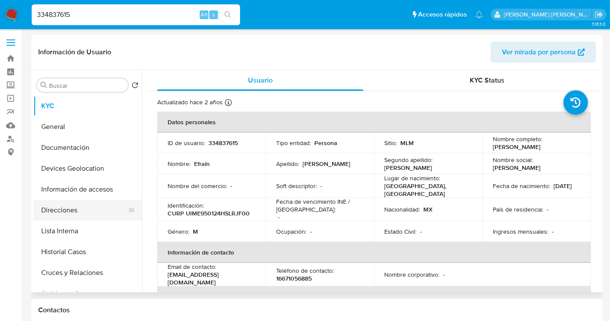
click at [64, 206] on button "Direcciones" at bounding box center [84, 210] width 102 height 21
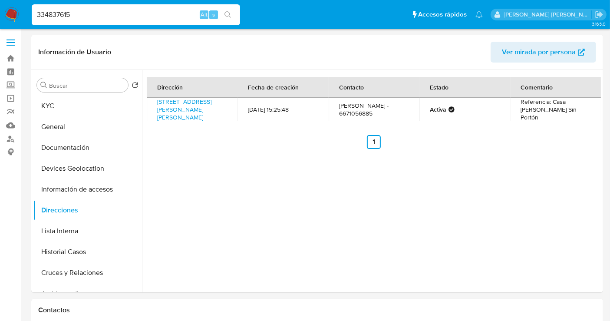
click at [52, 7] on div "334837615 Alt s" at bounding box center [136, 14] width 208 height 21
click at [48, 15] on input "334837615" at bounding box center [136, 14] width 208 height 11
paste input "67652739"
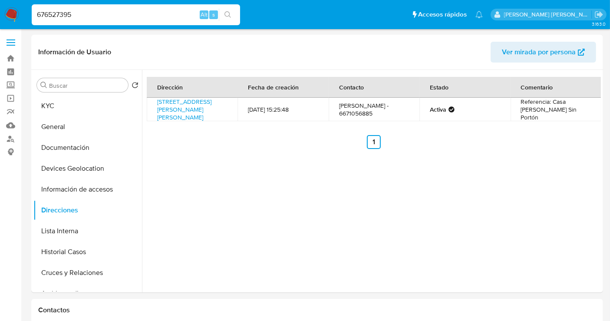
type input "676527395"
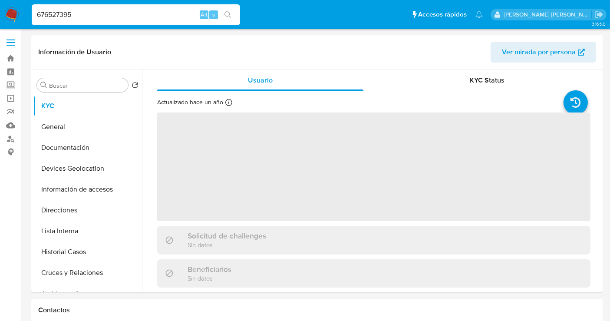
select select "10"
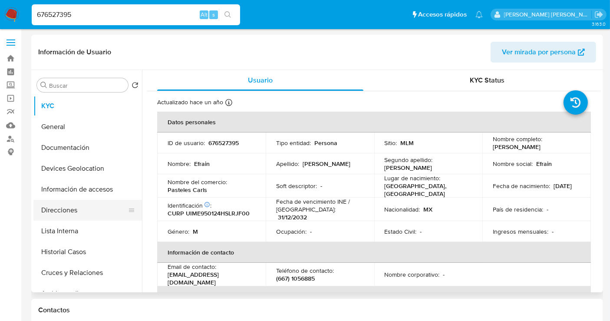
click at [70, 206] on button "Direcciones" at bounding box center [84, 210] width 102 height 21
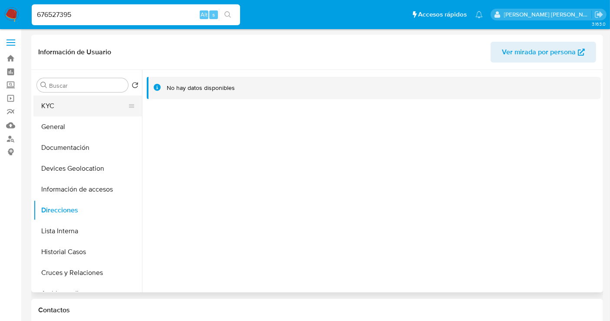
click at [93, 98] on button "KYC" at bounding box center [84, 106] width 102 height 21
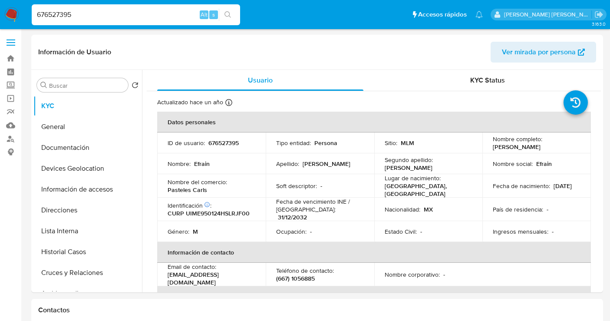
select select "10"
click at [522, 53] on span "Ver mirada por persona" at bounding box center [539, 52] width 74 height 21
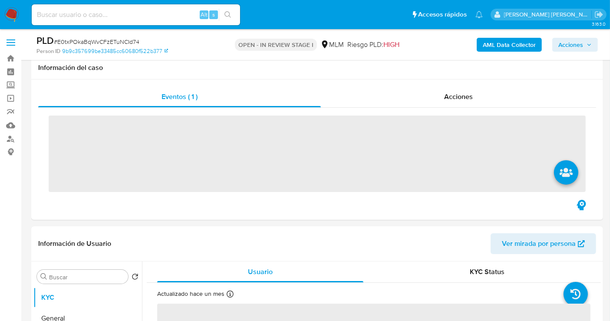
scroll to position [193, 0]
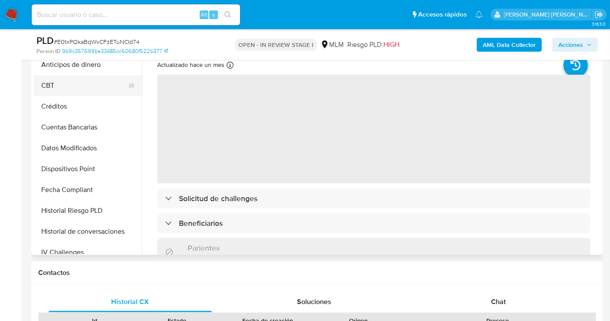
select select "10"
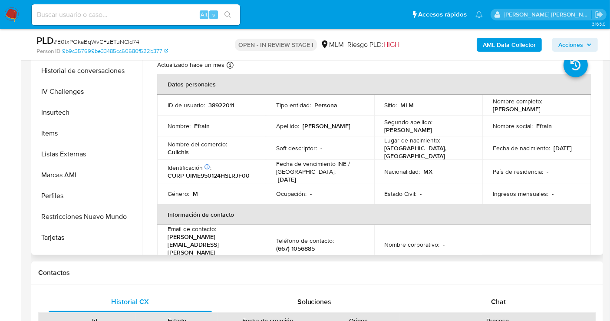
scroll to position [429, 0]
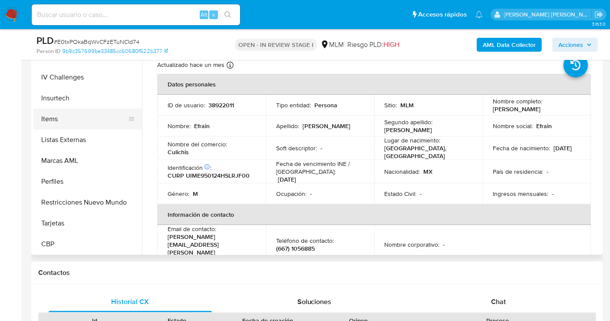
click at [59, 120] on button "Items" at bounding box center [84, 119] width 102 height 21
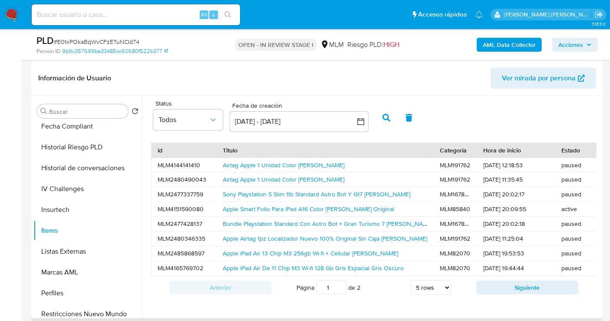
scroll to position [145, 0]
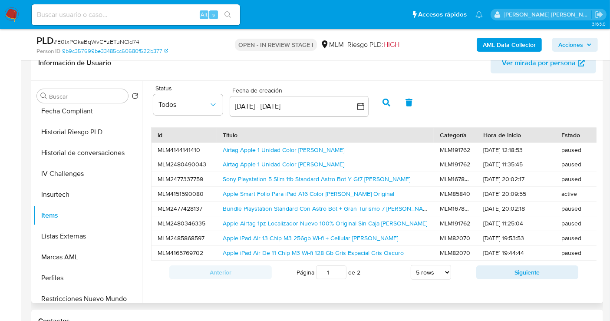
click at [542, 63] on span "Ver mirada por persona" at bounding box center [539, 63] width 74 height 21
click at [317, 193] on link "Apple Smart Folio Para iPad A16 Color Blanco Original" at bounding box center [309, 193] width 172 height 9
click at [538, 67] on span "Ver mirada por persona" at bounding box center [539, 63] width 74 height 21
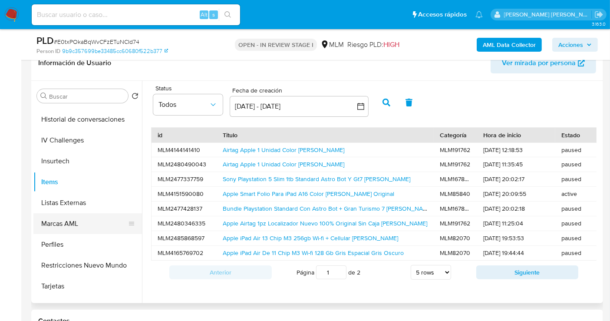
scroll to position [429, 0]
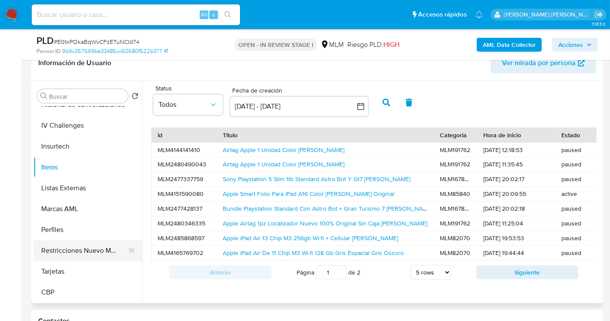
click at [85, 251] on button "Restricciones Nuevo Mundo" at bounding box center [84, 250] width 102 height 21
